Goal: Transaction & Acquisition: Subscribe to service/newsletter

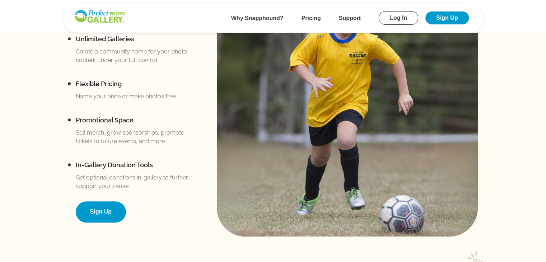
scroll to position [367, 0]
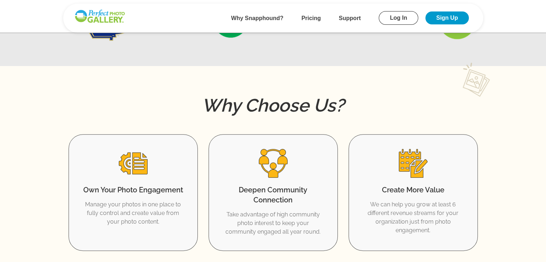
click at [443, 21] on link "Sign Up" at bounding box center [447, 17] width 43 height 13
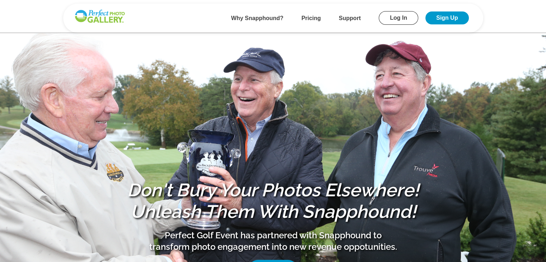
click at [400, 20] on link "Log In" at bounding box center [398, 18] width 39 height 14
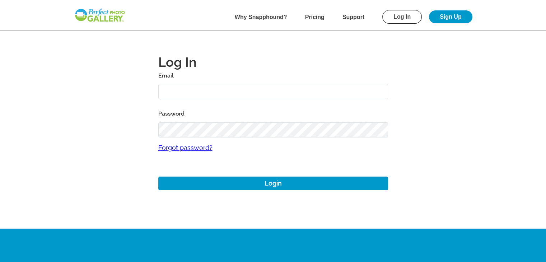
click at [224, 96] on input "text" at bounding box center [273, 91] width 230 height 15
type input "lissaslegacymn@gmail.com"
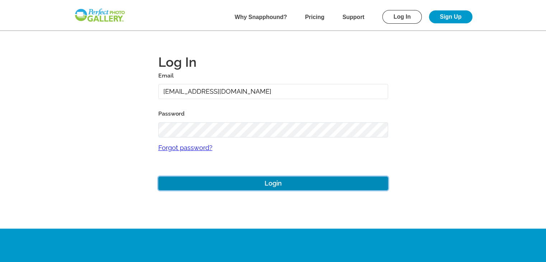
click at [240, 182] on button "Login" at bounding box center [273, 184] width 230 height 14
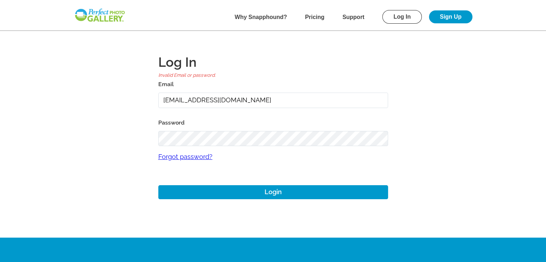
click at [446, 15] on link "Sign Up" at bounding box center [450, 16] width 43 height 13
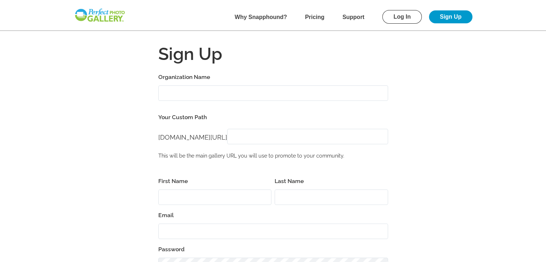
click at [268, 91] on input "Organization Name" at bounding box center [273, 92] width 230 height 15
type input "Lissa's Legacy"
type input "Brett"
type input "Kramer"
type input "brettjkramer@gmail.com"
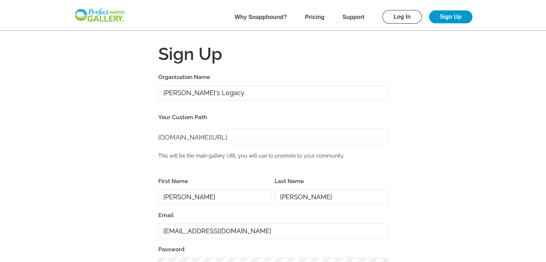
type input "55077"
click at [335, 138] on input "[DOMAIN_NAME][URL]" at bounding box center [307, 136] width 161 height 15
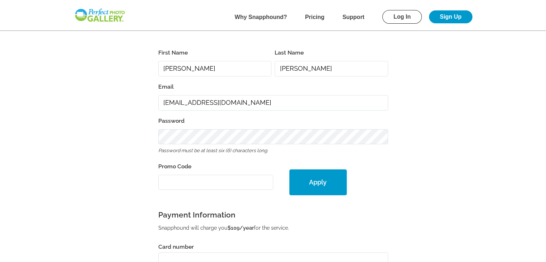
scroll to position [172, 0]
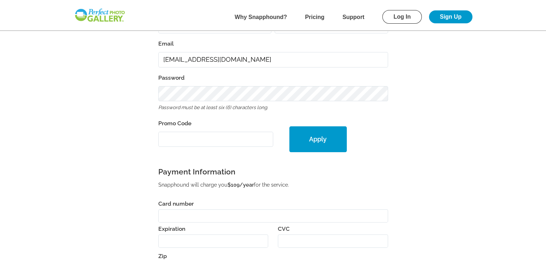
type input "1st Annual Lissa's Legacy Golf Benefit"
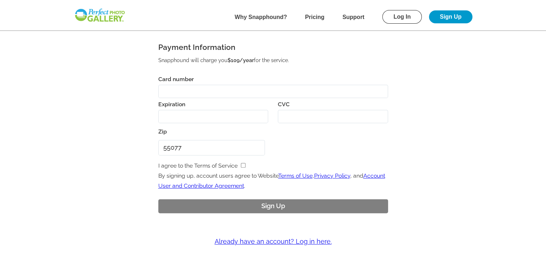
scroll to position [307, 0]
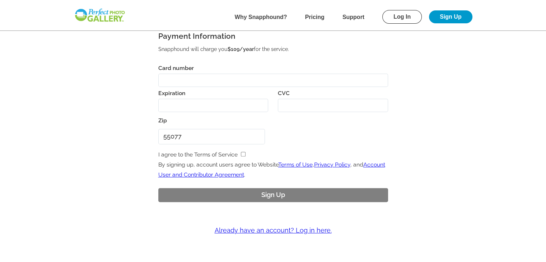
click at [243, 152] on input "checkbox" at bounding box center [243, 154] width 5 height 5
checkbox input "true"
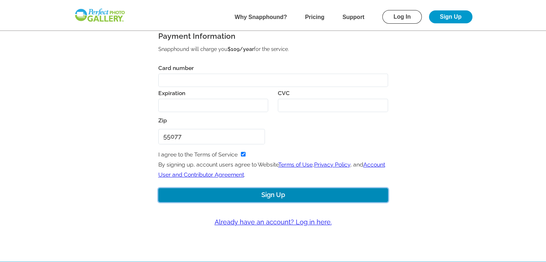
click at [248, 196] on button "Sign Up" at bounding box center [273, 195] width 230 height 14
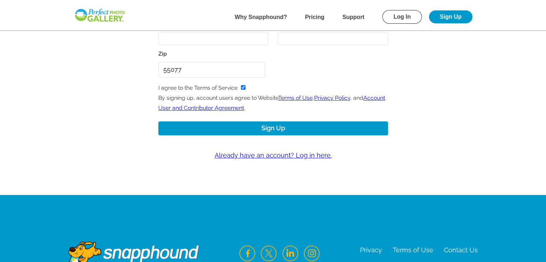
scroll to position [402, 0]
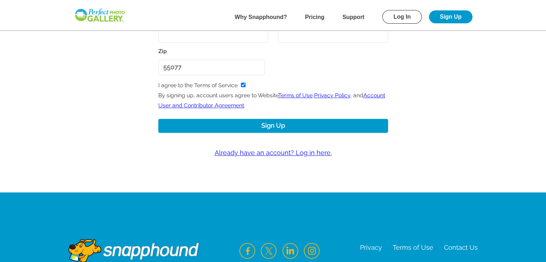
click at [316, 14] on b "Pricing" at bounding box center [314, 17] width 19 height 6
